Goal: Transaction & Acquisition: Purchase product/service

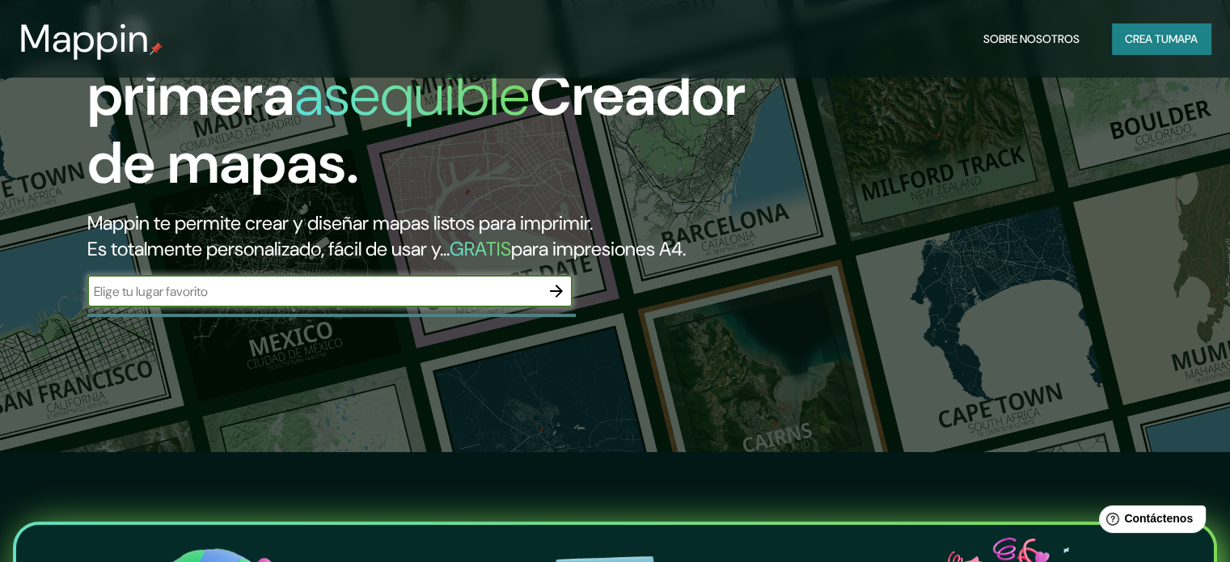
scroll to position [81, 0]
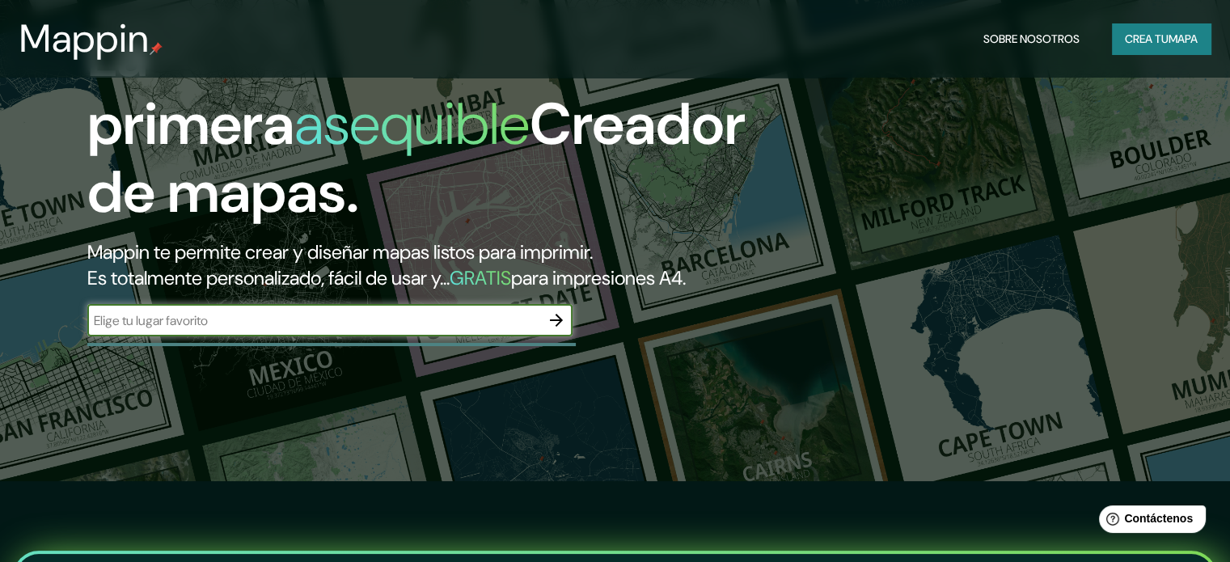
click at [336, 330] on input "text" at bounding box center [313, 320] width 453 height 19
type input "Resistencia, [GEOGRAPHIC_DATA]"
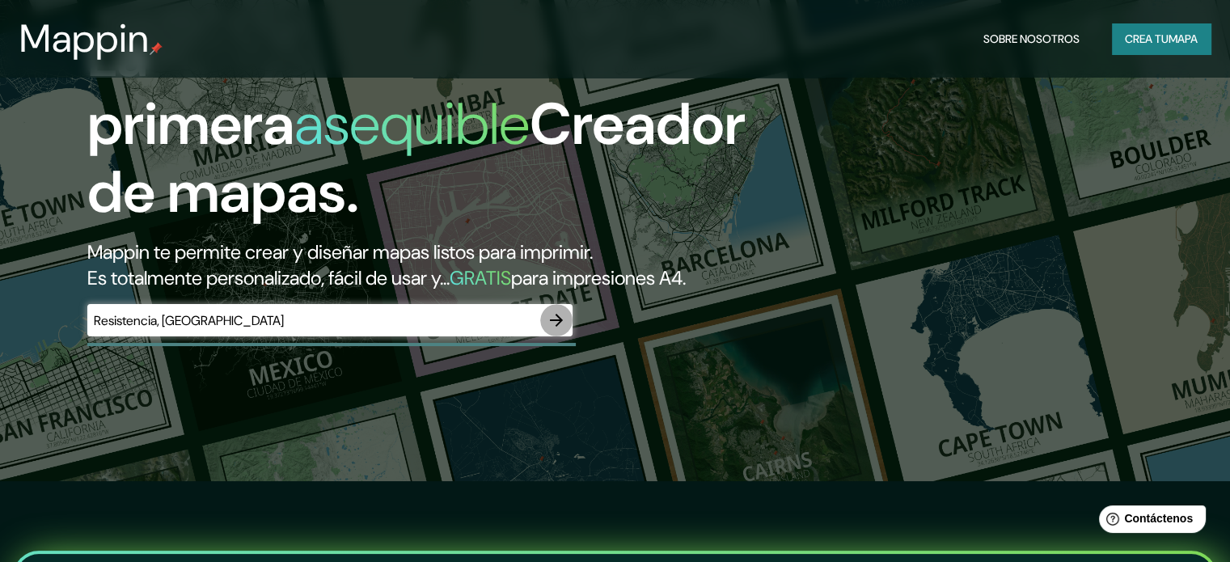
click at [564, 330] on icon "button" at bounding box center [556, 319] width 19 height 19
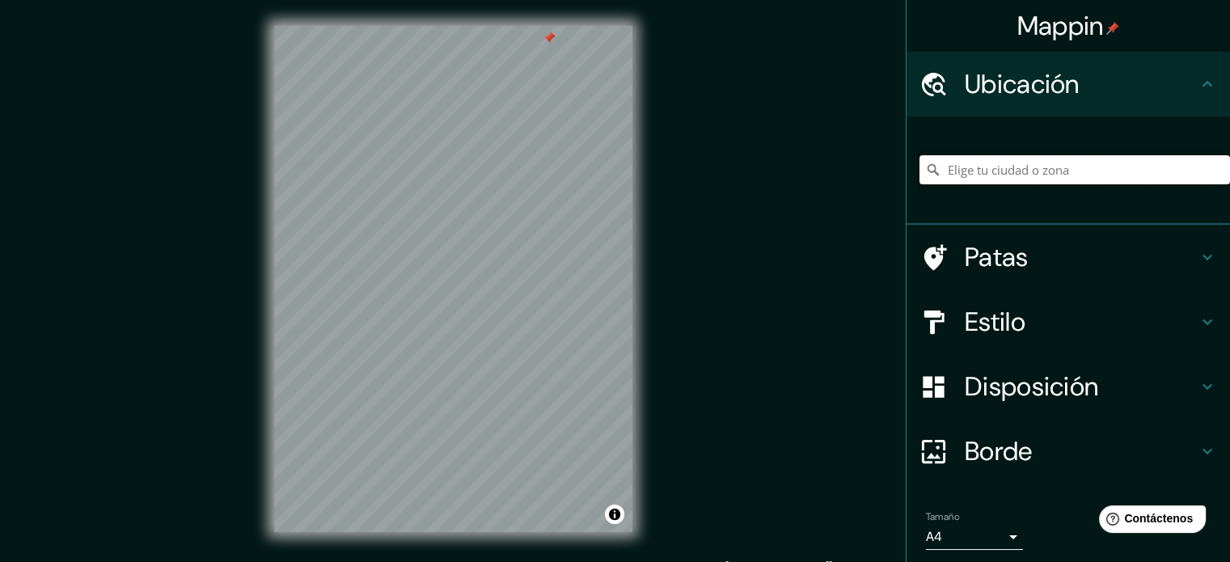
click at [1031, 164] on input "Elige tu ciudad o zona" at bounding box center [1074, 169] width 310 height 29
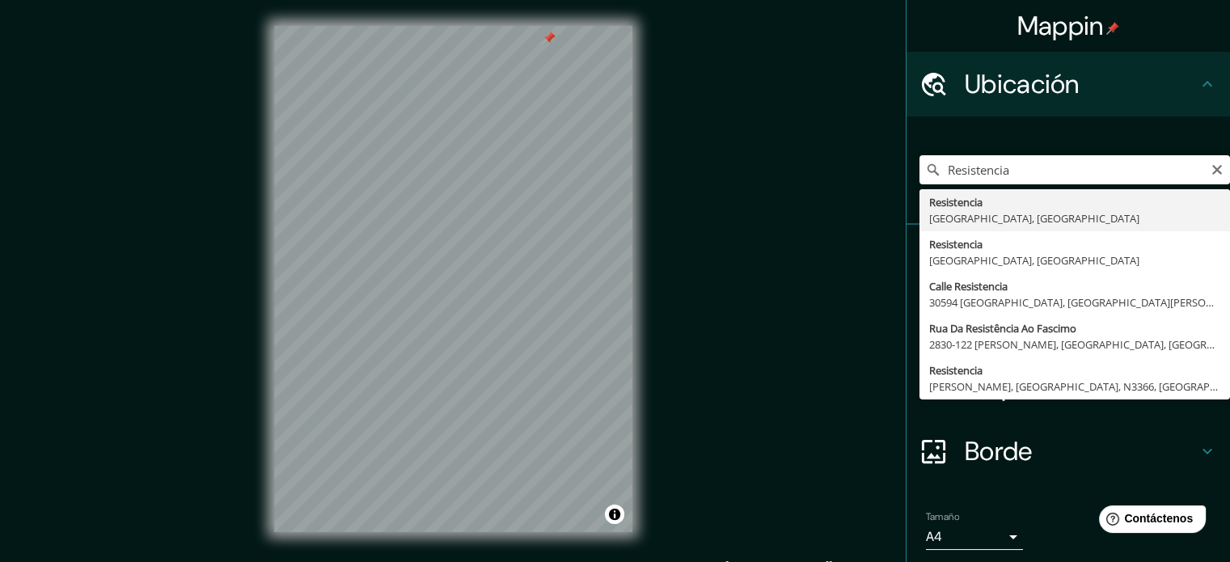
type input "Resistencia, [GEOGRAPHIC_DATA], [GEOGRAPHIC_DATA]"
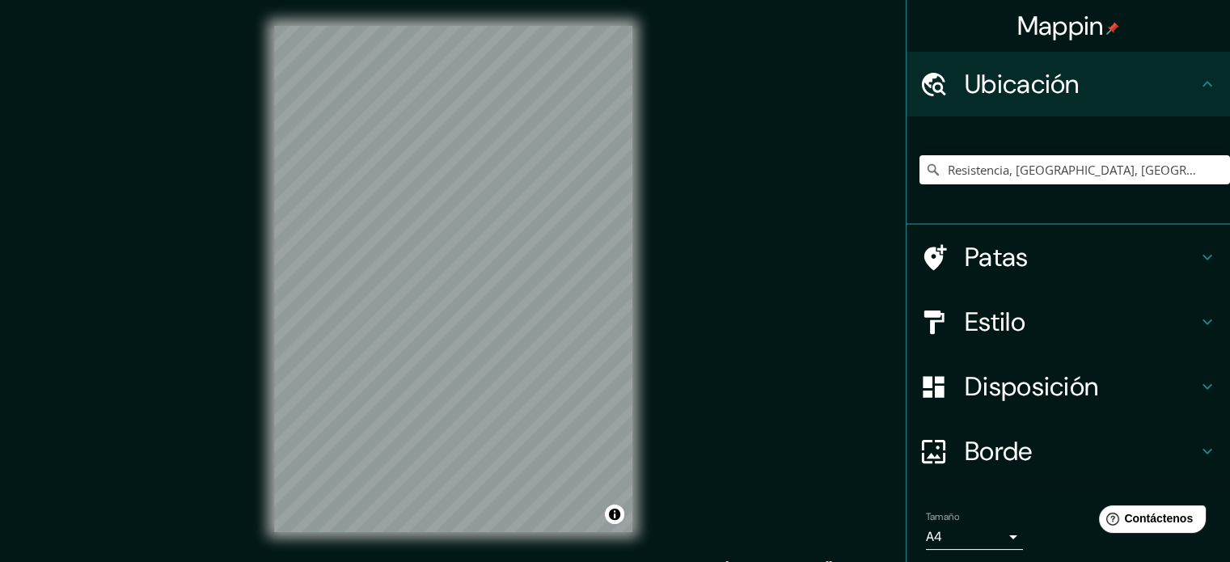
click at [1142, 386] on h4 "Disposición" at bounding box center [1081, 386] width 233 height 32
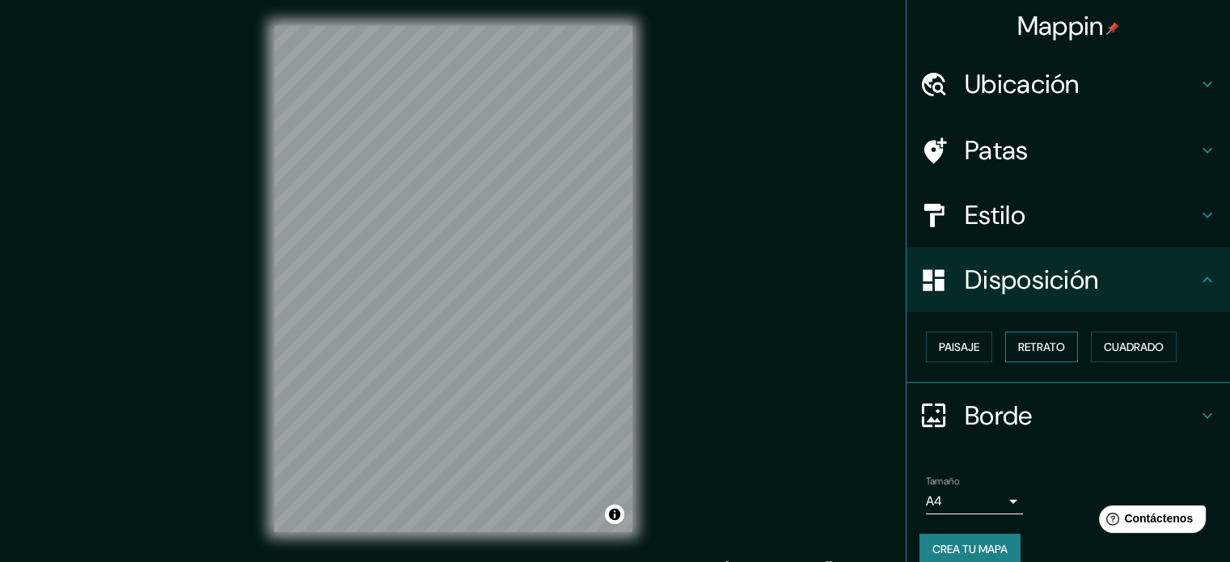
click at [1019, 352] on font "Retrato" at bounding box center [1041, 347] width 47 height 15
click at [1165, 213] on h4 "Estilo" at bounding box center [1081, 215] width 233 height 32
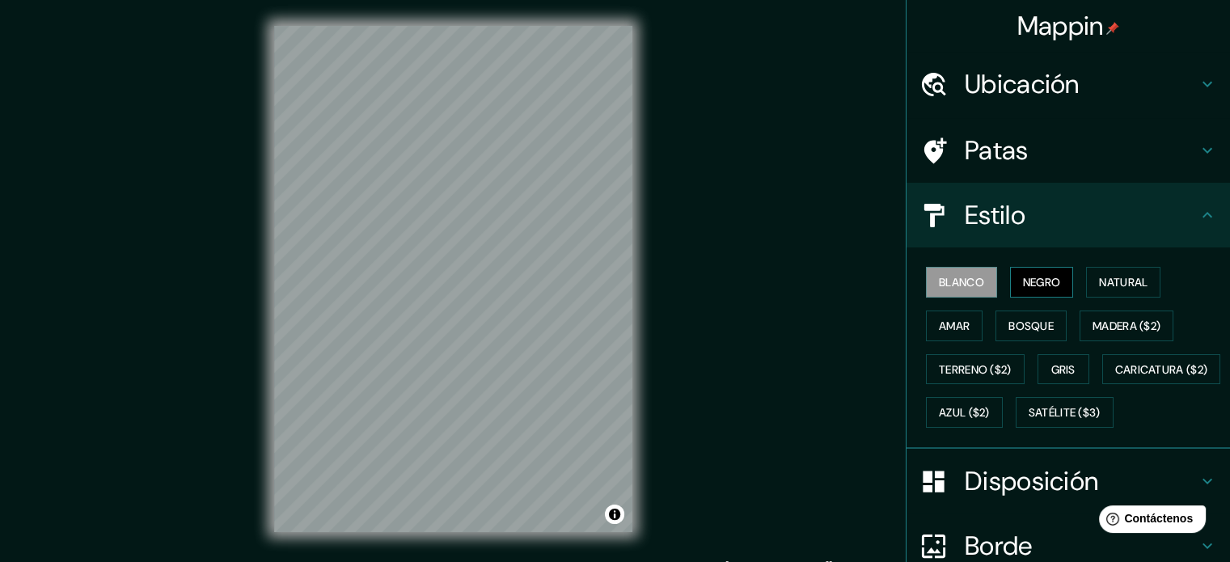
click at [1023, 286] on font "Negro" at bounding box center [1042, 282] width 38 height 15
click at [1136, 277] on font "Natural" at bounding box center [1123, 282] width 49 height 15
click at [1104, 306] on div "Blanco Negro Natural Amar Bosque Madera ($2) Terreno ($2) Gris Caricatura ($2) …" at bounding box center [1074, 347] width 310 height 174
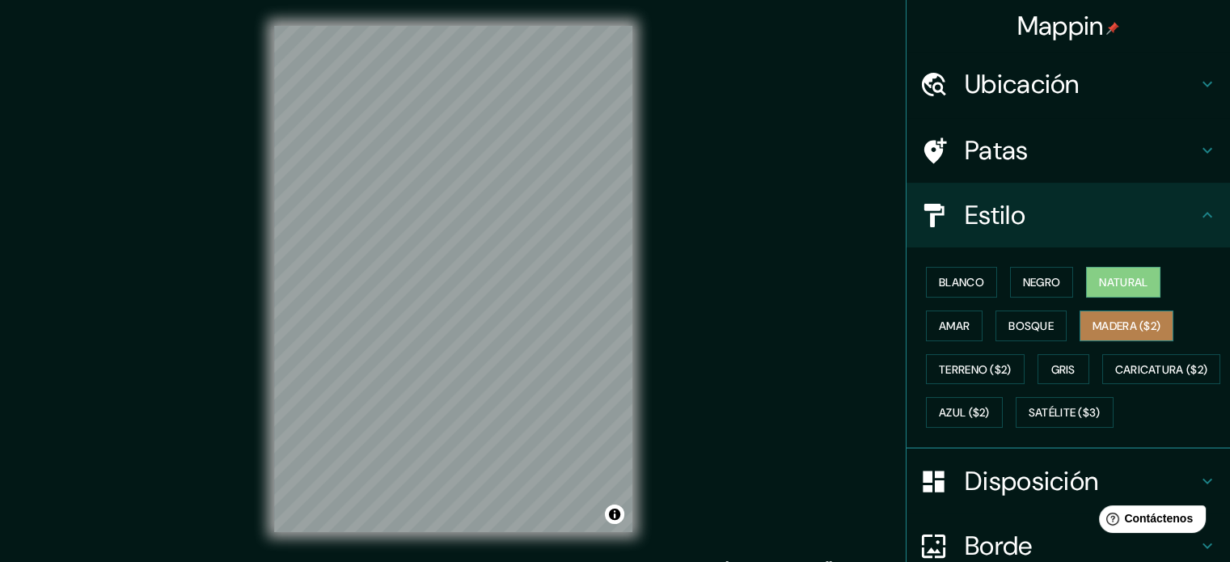
click at [1124, 323] on font "Madera ($2)" at bounding box center [1126, 326] width 68 height 15
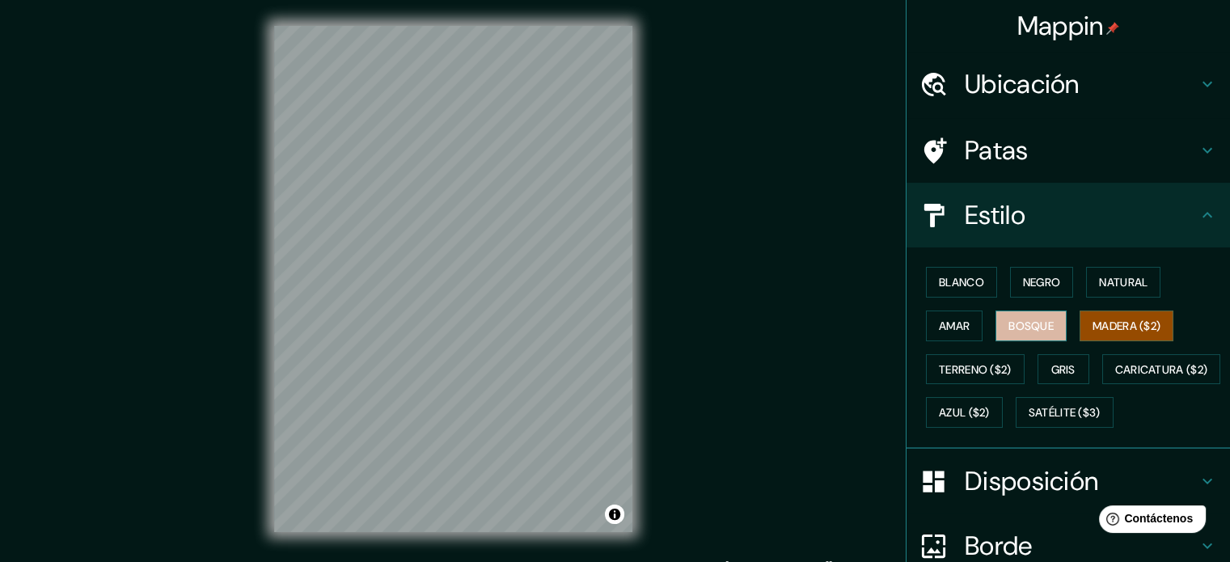
click at [1008, 328] on font "Bosque" at bounding box center [1030, 326] width 45 height 15
click at [941, 329] on font "Amar" at bounding box center [954, 326] width 31 height 15
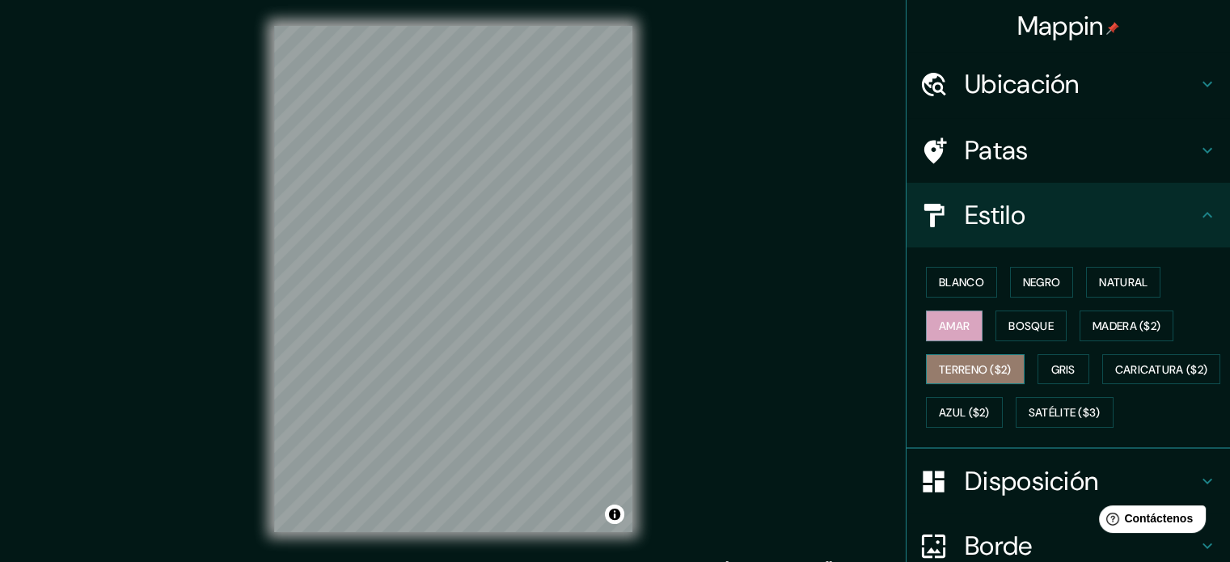
click at [977, 377] on font "Terreno ($2)" at bounding box center [975, 369] width 73 height 21
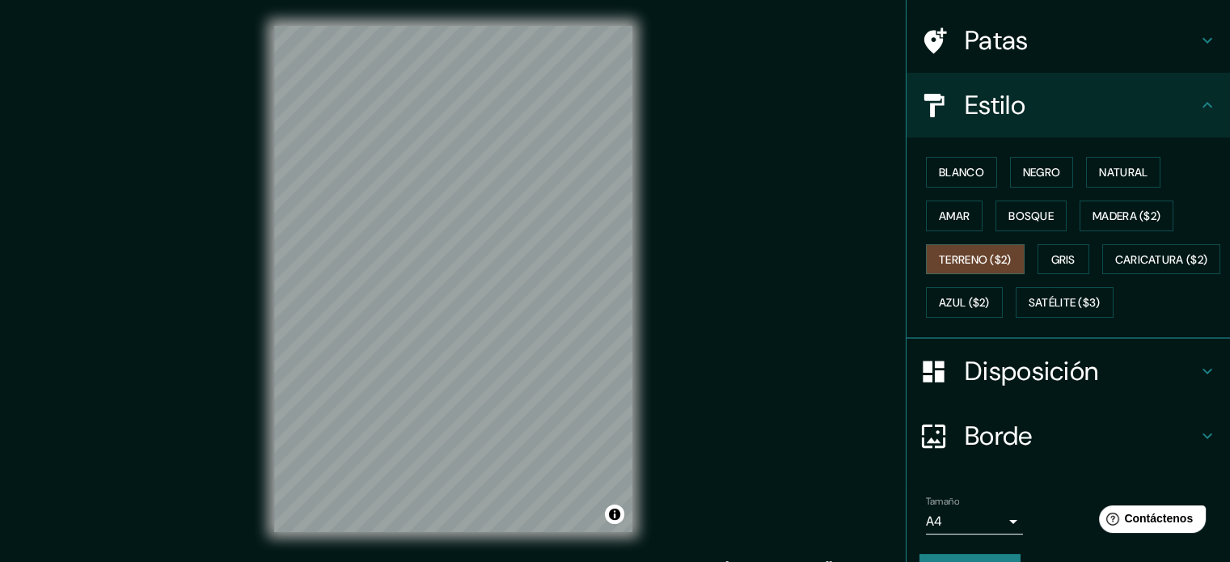
scroll to position [191, 0]
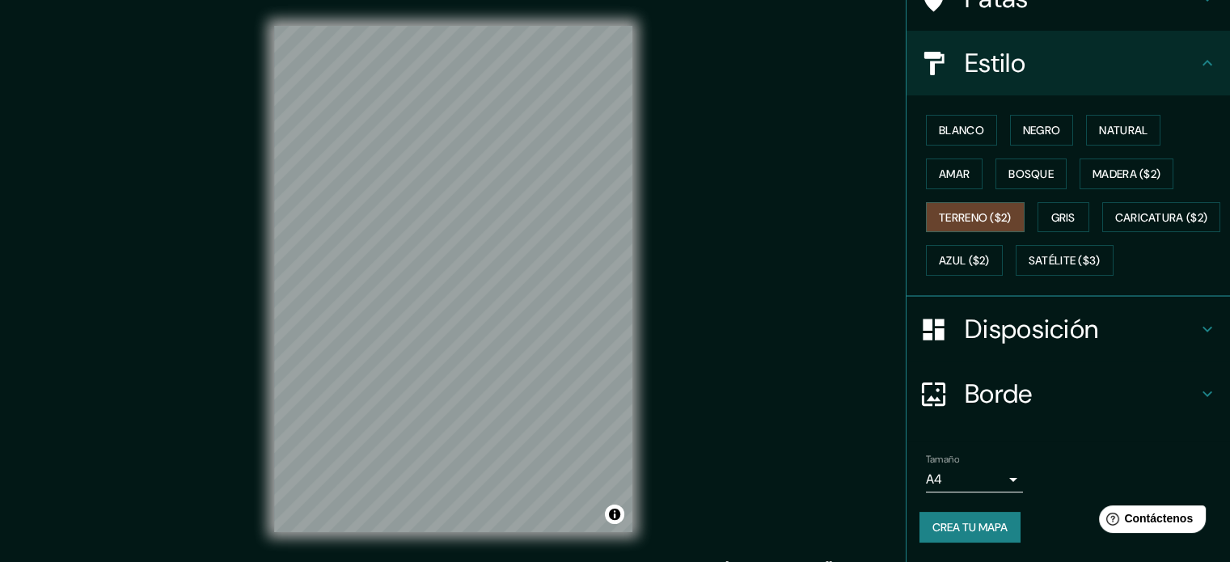
click at [1049, 323] on font "Disposición" at bounding box center [1031, 329] width 133 height 34
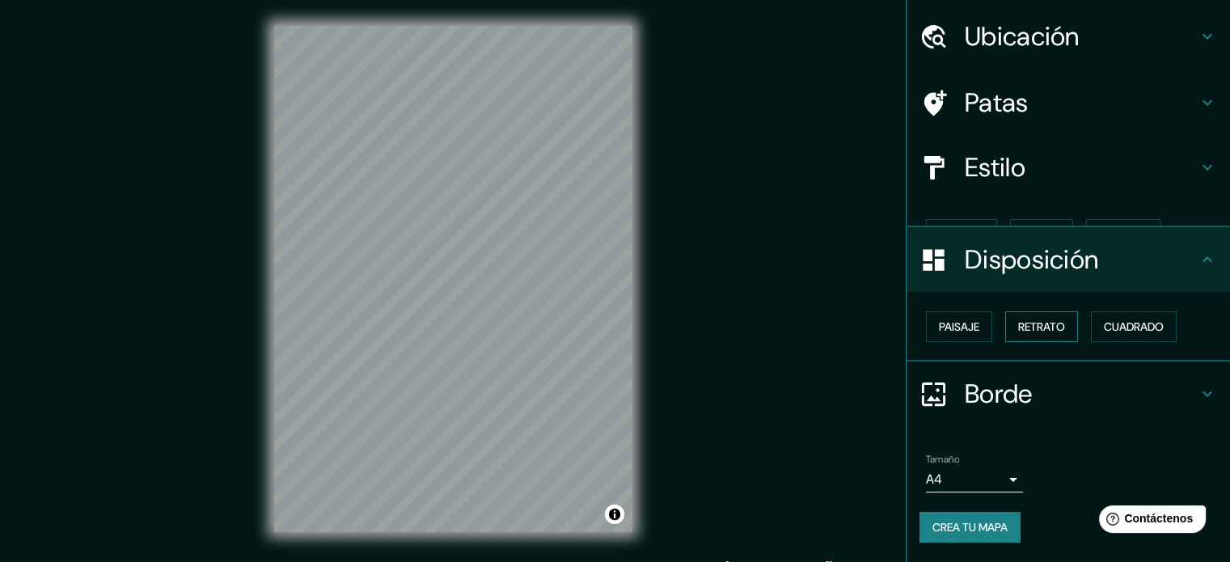
scroll to position [19, 0]
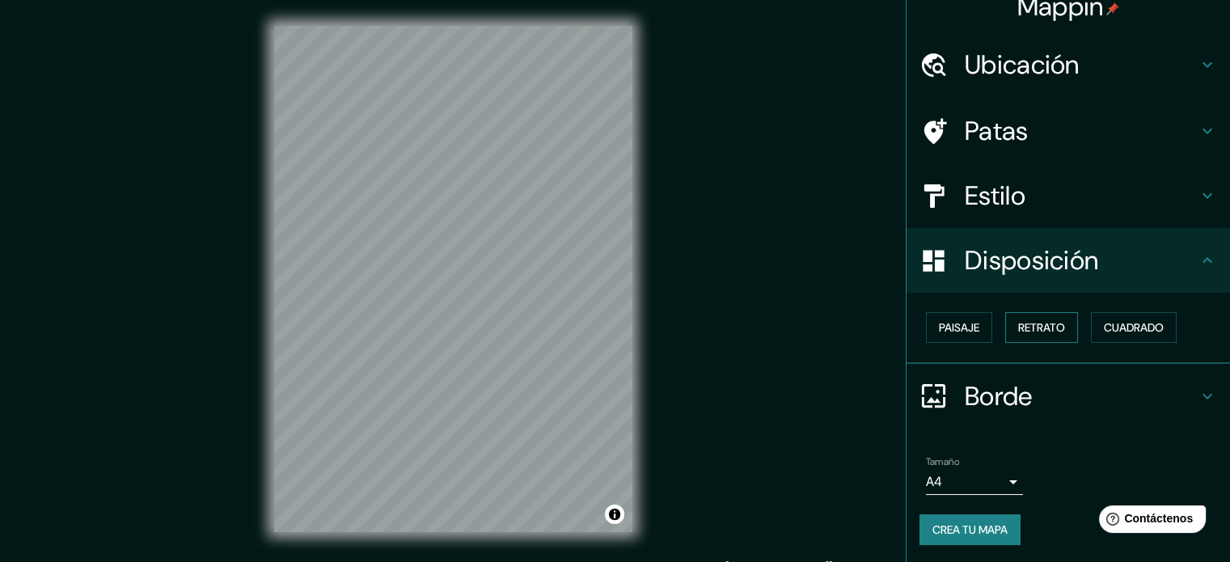
click at [1053, 326] on font "Retrato" at bounding box center [1041, 327] width 47 height 15
click at [1122, 332] on font "Cuadrado" at bounding box center [1134, 327] width 60 height 15
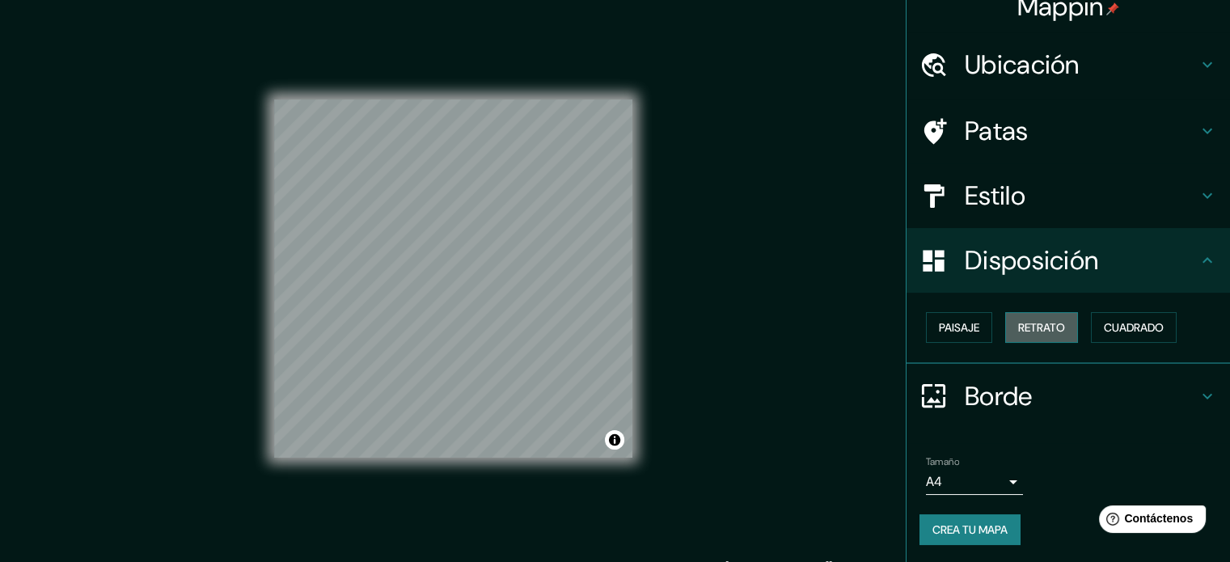
click at [1005, 331] on button "Retrato" at bounding box center [1041, 327] width 73 height 31
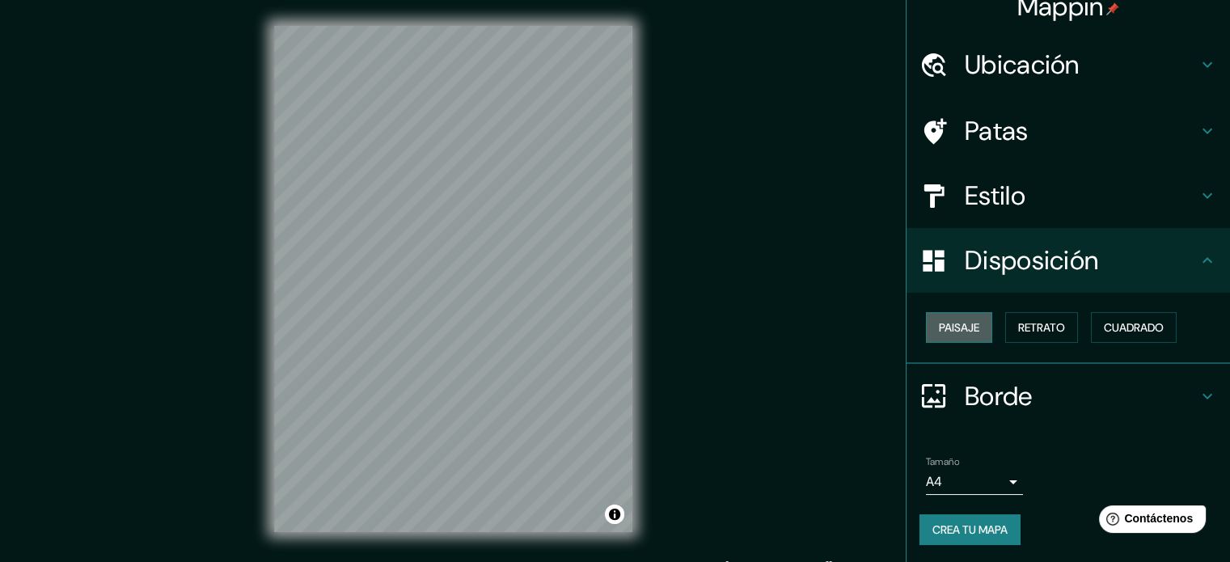
click at [943, 337] on button "Paisaje" at bounding box center [959, 327] width 66 height 31
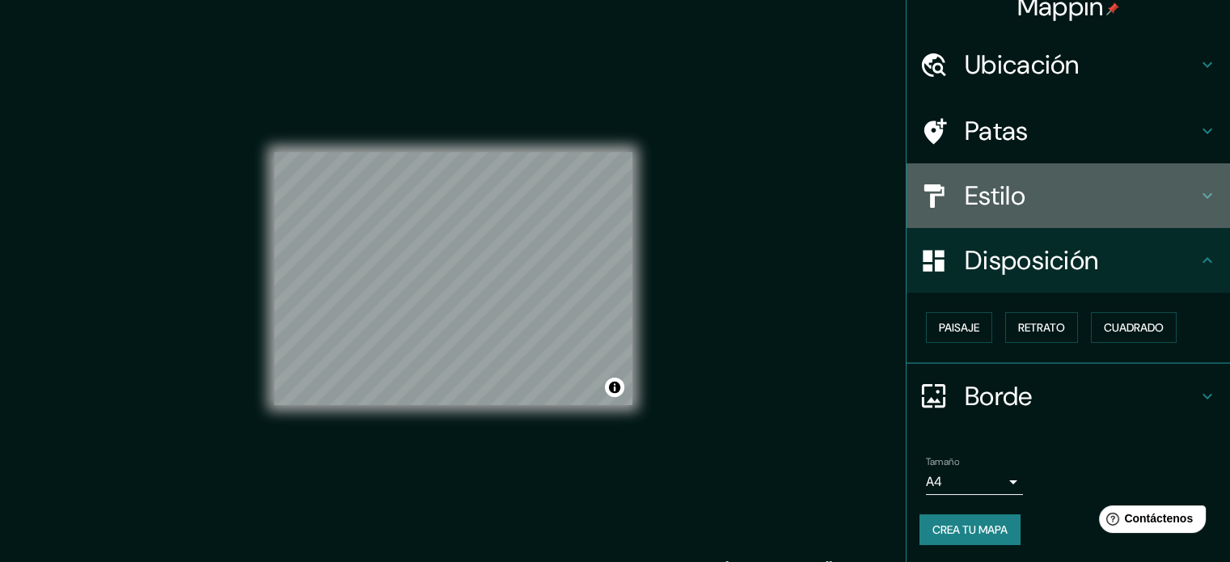
click at [1071, 207] on h4 "Estilo" at bounding box center [1081, 195] width 233 height 32
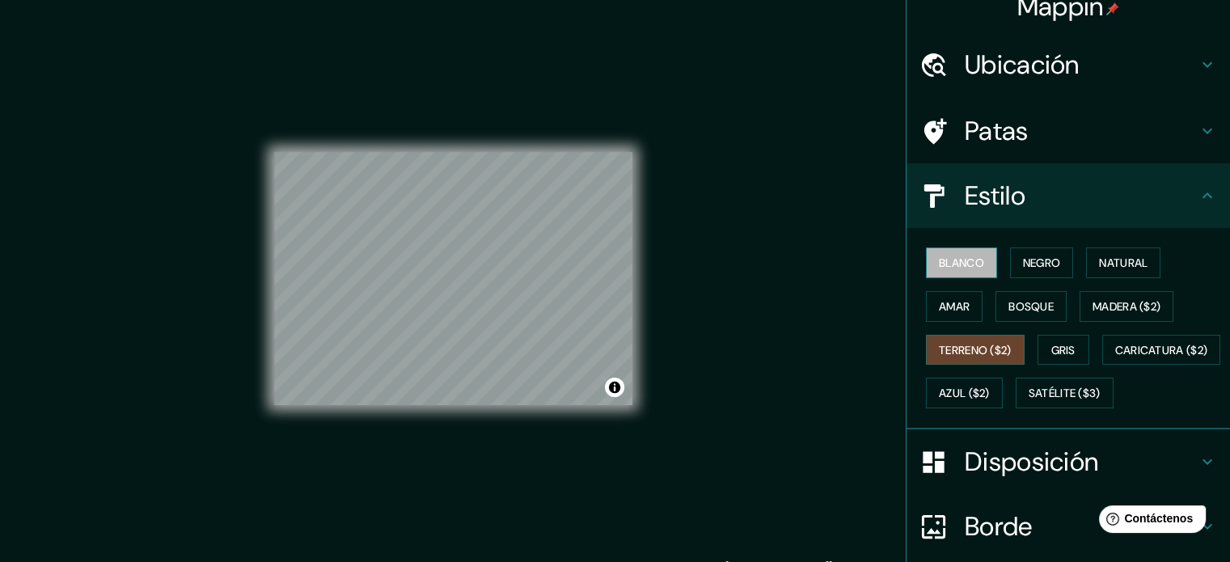
click at [941, 269] on font "Blanco" at bounding box center [961, 262] width 45 height 21
click at [949, 314] on font "Amar" at bounding box center [954, 306] width 31 height 21
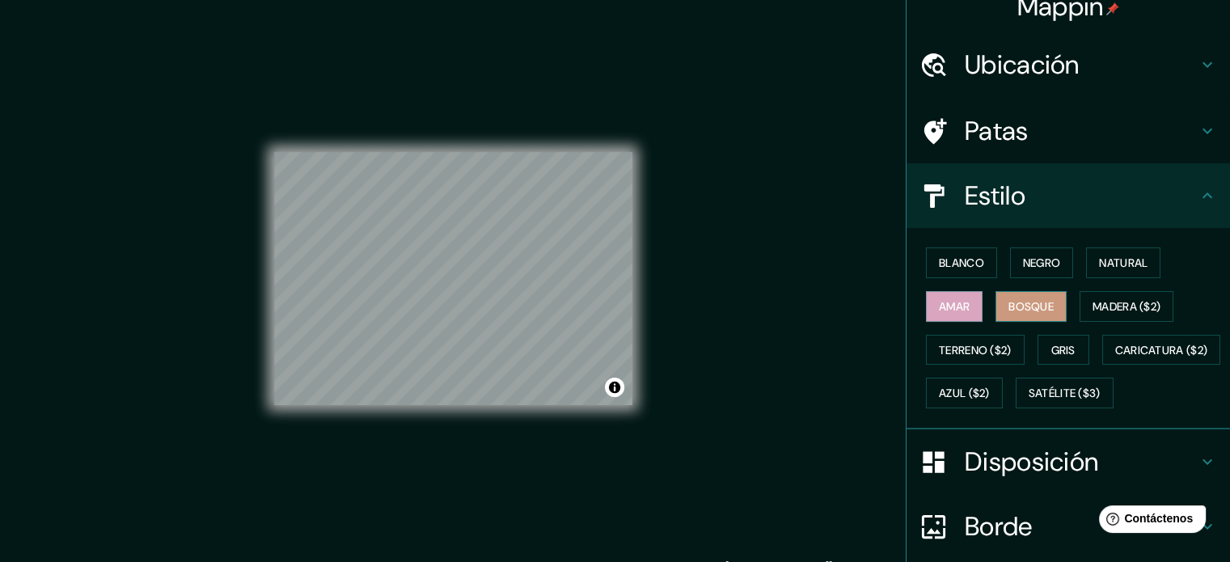
click at [1015, 309] on font "Bosque" at bounding box center [1030, 306] width 45 height 15
click at [926, 308] on button "Amar" at bounding box center [954, 306] width 57 height 31
click at [1105, 271] on font "Natural" at bounding box center [1123, 262] width 49 height 21
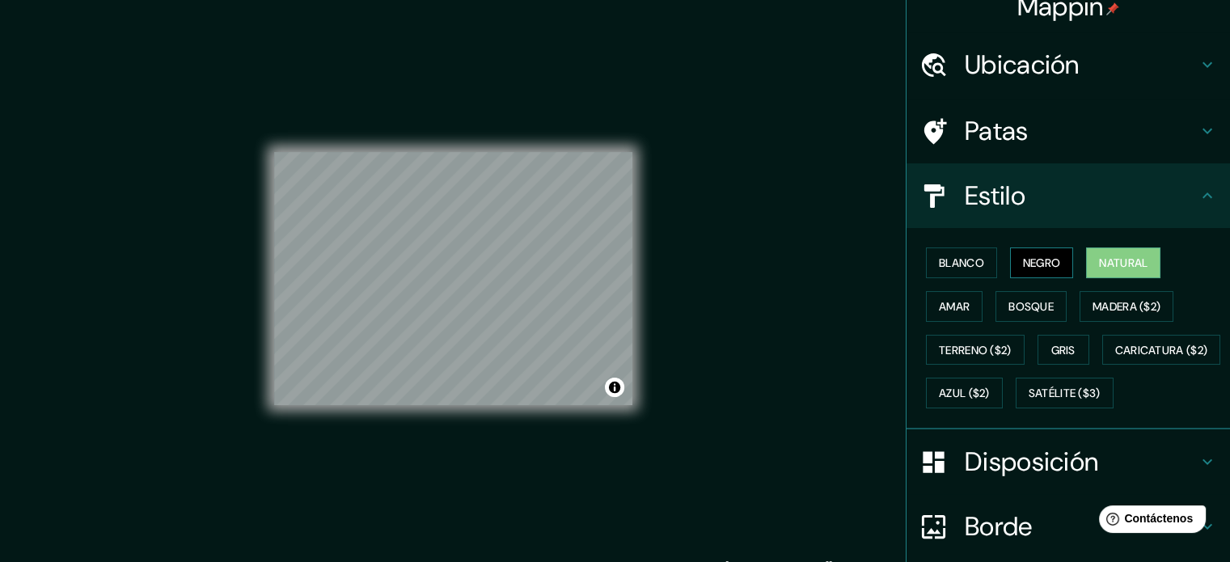
click at [1062, 271] on button "Negro" at bounding box center [1042, 262] width 64 height 31
click at [939, 263] on font "Blanco" at bounding box center [961, 262] width 45 height 15
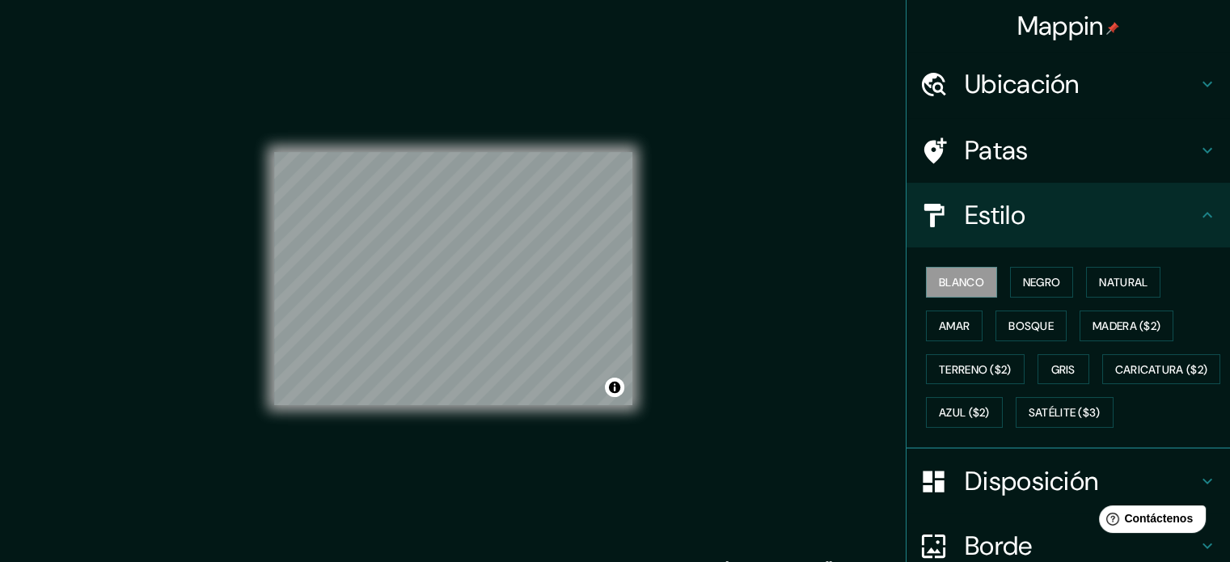
scroll to position [0, 0]
click at [1027, 100] on font "Ubicación" at bounding box center [1022, 84] width 115 height 34
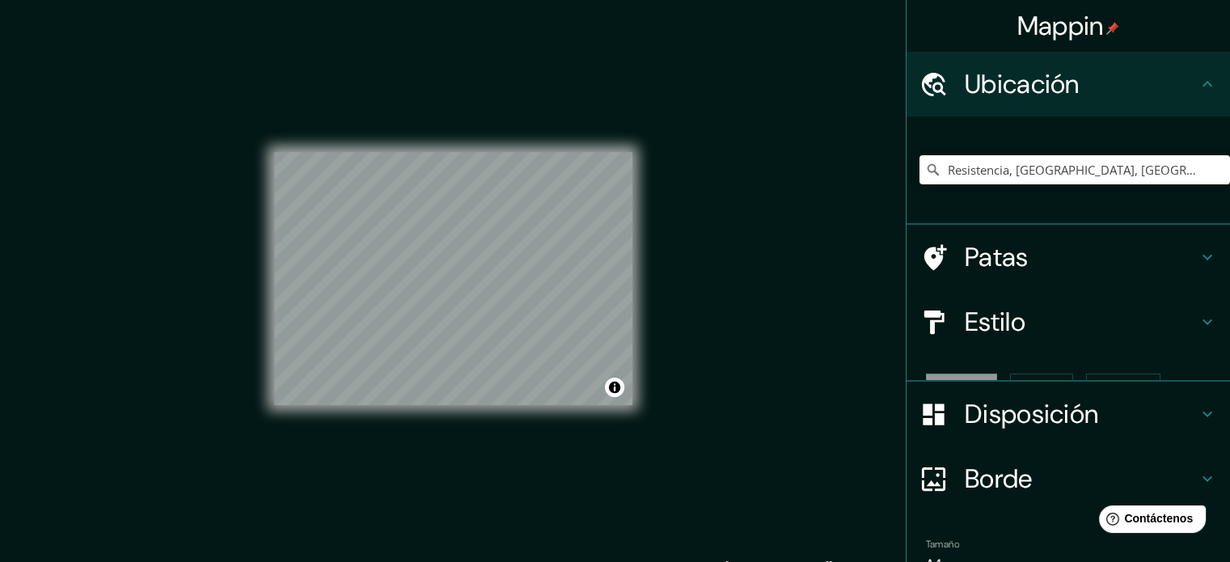
click at [1027, 100] on font "Ubicación" at bounding box center [1022, 84] width 115 height 34
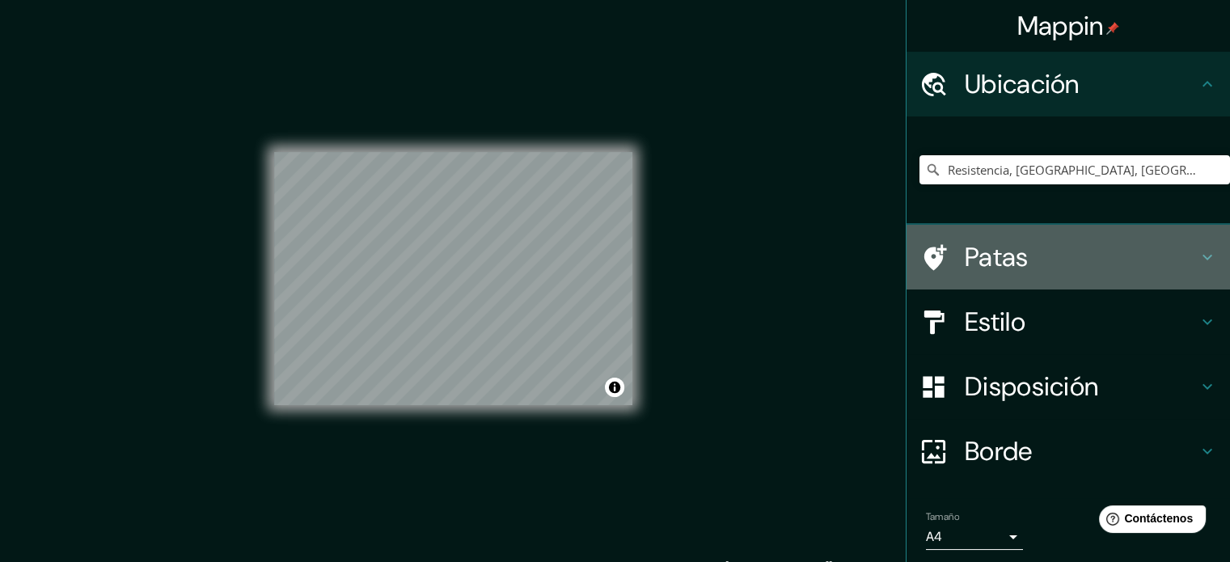
click at [1004, 238] on div "Patas" at bounding box center [1067, 257] width 323 height 65
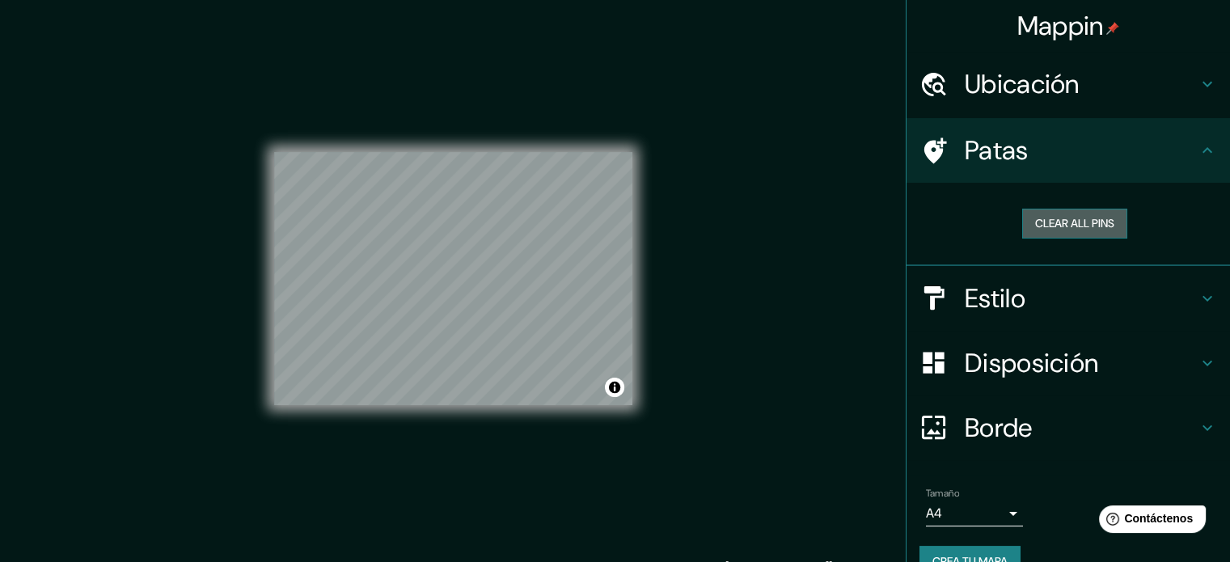
click at [1082, 229] on button "Clear all pins" at bounding box center [1074, 224] width 105 height 30
click at [1047, 215] on button "Clear all pins" at bounding box center [1074, 224] width 105 height 30
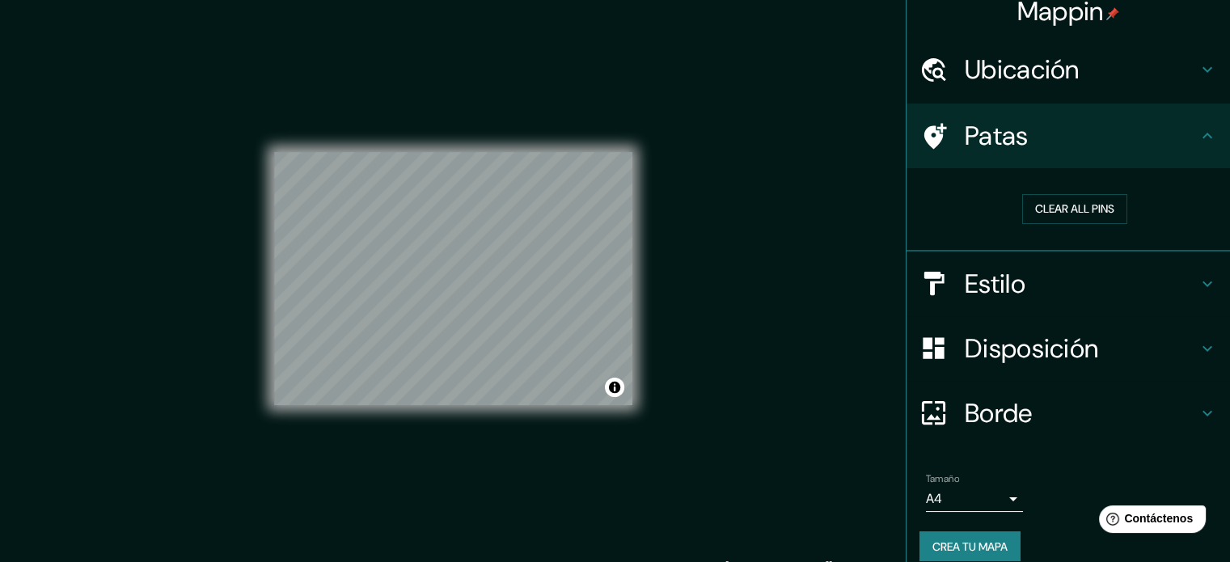
scroll to position [32, 0]
